Goal: Task Accomplishment & Management: Complete application form

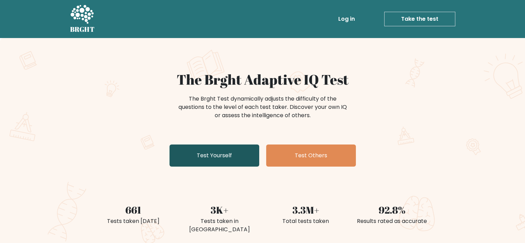
click at [218, 146] on link "Test Yourself" at bounding box center [214, 155] width 90 height 22
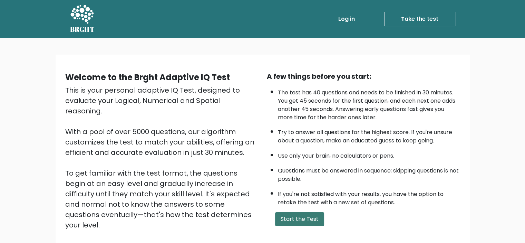
click at [295, 218] on button "Start the Test" at bounding box center [299, 219] width 49 height 14
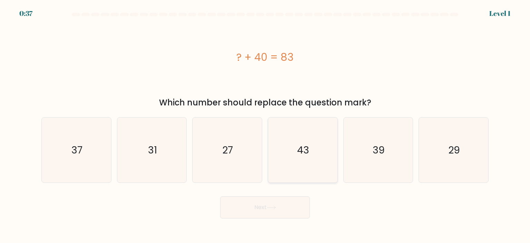
click at [306, 145] on text "43" at bounding box center [304, 150] width 12 height 14
click at [265, 125] on input "d. 43" at bounding box center [265, 122] width 0 height 3
radio input "true"
click at [282, 210] on button "Next" at bounding box center [265, 207] width 90 height 22
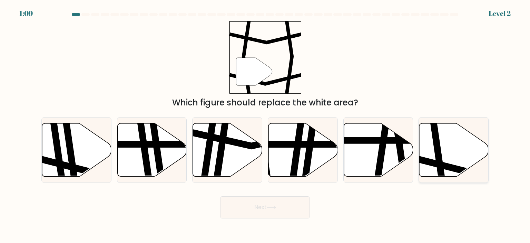
click at [430, 163] on icon at bounding box center [476, 165] width 140 height 18
click at [265, 125] on input "f." at bounding box center [265, 122] width 0 height 3
radio input "true"
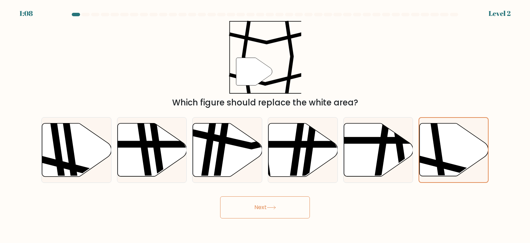
click at [276, 207] on icon at bounding box center [271, 207] width 9 height 4
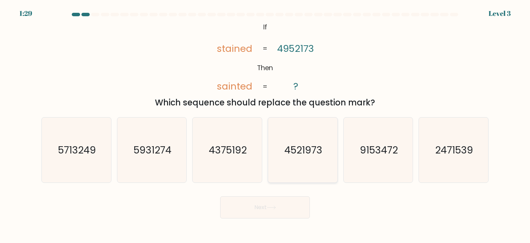
click at [285, 156] on text "4521973" at bounding box center [303, 150] width 38 height 14
click at [265, 125] on input "d. 4521973" at bounding box center [265, 122] width 0 height 3
radio input "true"
click at [268, 209] on button "Next" at bounding box center [265, 207] width 90 height 22
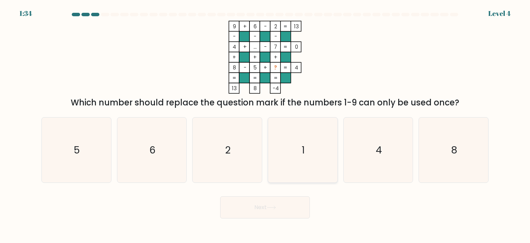
click at [310, 145] on icon "1" at bounding box center [302, 149] width 65 height 65
click at [265, 125] on input "d. 1" at bounding box center [265, 122] width 0 height 3
radio input "true"
click at [285, 202] on button "Next" at bounding box center [265, 207] width 90 height 22
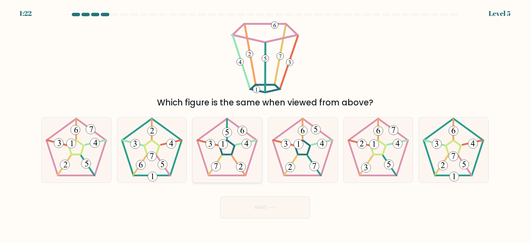
click at [221, 159] on icon at bounding box center [227, 149] width 65 height 65
click at [265, 125] on input "c." at bounding box center [265, 122] width 0 height 3
radio input "true"
click at [267, 207] on button "Next" at bounding box center [265, 207] width 90 height 22
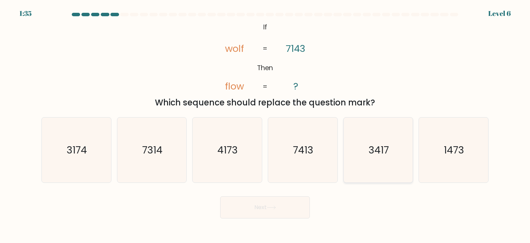
click at [371, 137] on icon "3417" at bounding box center [378, 149] width 65 height 65
click at [265, 125] on input "e. 3417" at bounding box center [265, 122] width 0 height 3
radio input "true"
click at [256, 194] on div "Next" at bounding box center [265, 204] width 456 height 27
click at [263, 206] on button "Next" at bounding box center [265, 207] width 90 height 22
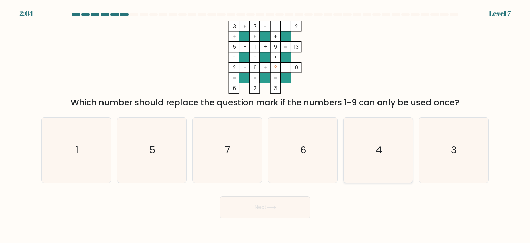
click at [392, 151] on icon "4" at bounding box center [378, 149] width 65 height 65
click at [265, 125] on input "e. 4" at bounding box center [265, 122] width 0 height 3
radio input "true"
click at [289, 203] on button "Next" at bounding box center [265, 207] width 90 height 22
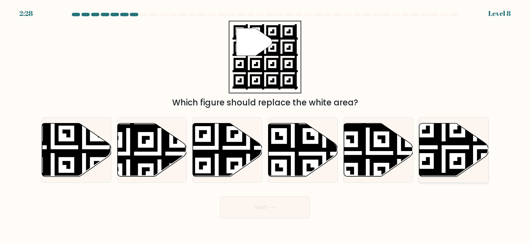
click at [472, 154] on icon at bounding box center [475, 179] width 126 height 126
click at [265, 125] on input "f." at bounding box center [265, 122] width 0 height 3
radio input "true"
click at [284, 204] on button "Next" at bounding box center [265, 207] width 90 height 22
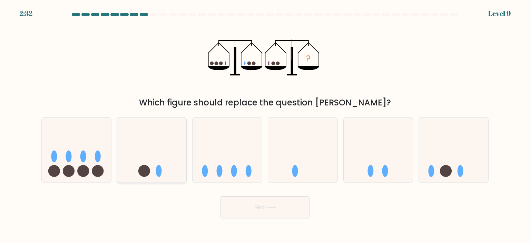
click at [157, 143] on icon at bounding box center [151, 149] width 69 height 57
click at [265, 125] on input "b." at bounding box center [265, 122] width 0 height 3
radio input "true"
click at [240, 215] on button "Next" at bounding box center [265, 207] width 90 height 22
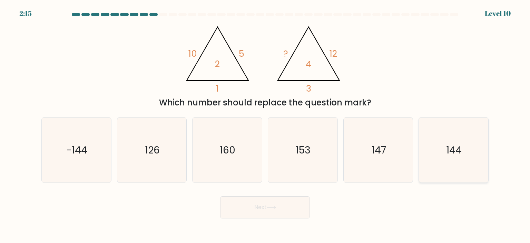
click at [455, 133] on icon "144" at bounding box center [453, 149] width 65 height 65
click at [265, 125] on input "f. 144" at bounding box center [265, 122] width 0 height 3
radio input "true"
click at [285, 204] on button "Next" at bounding box center [265, 207] width 90 height 22
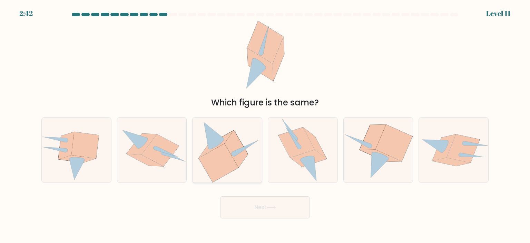
click at [229, 153] on icon at bounding box center [219, 163] width 40 height 38
click at [265, 125] on input "c." at bounding box center [265, 122] width 0 height 3
radio input "true"
click at [226, 137] on icon at bounding box center [216, 144] width 34 height 27
click at [265, 125] on input "c." at bounding box center [265, 122] width 0 height 3
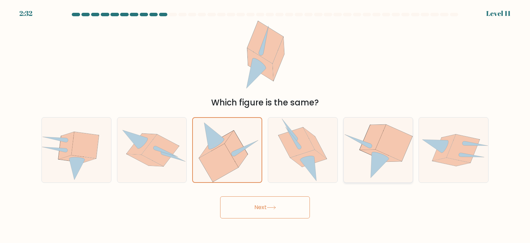
click at [385, 147] on icon at bounding box center [394, 143] width 37 height 37
click at [265, 125] on input "e." at bounding box center [265, 122] width 0 height 3
radio input "true"
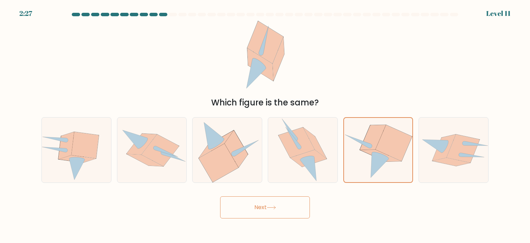
click at [286, 198] on button "Next" at bounding box center [265, 207] width 90 height 22
